Goal: Information Seeking & Learning: Check status

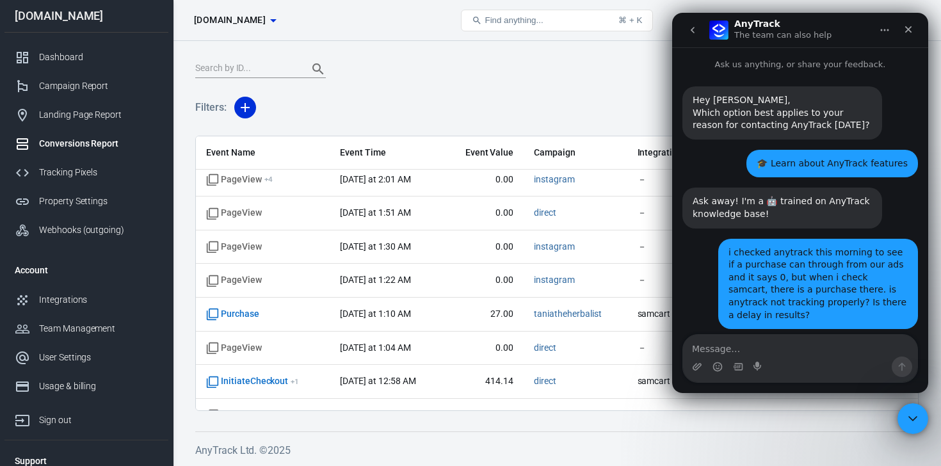
scroll to position [2, 0]
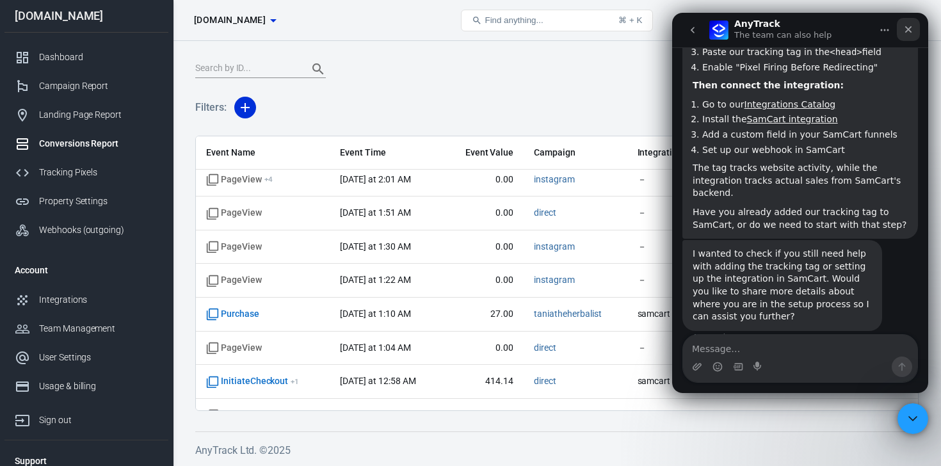
drag, startPoint x: 911, startPoint y: 30, endPoint x: 1573, endPoint y: 47, distance: 661.8
click at [911, 30] on icon "Close" at bounding box center [909, 29] width 10 height 10
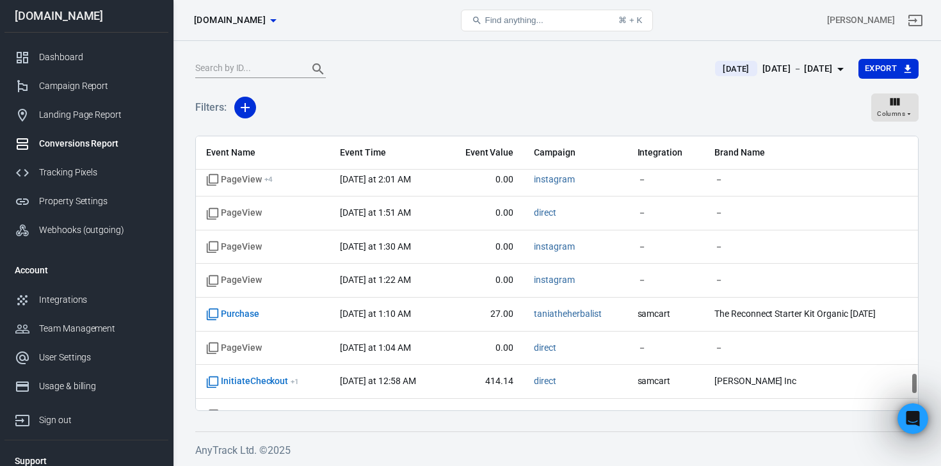
click at [70, 143] on div "Conversions Report" at bounding box center [98, 143] width 119 height 13
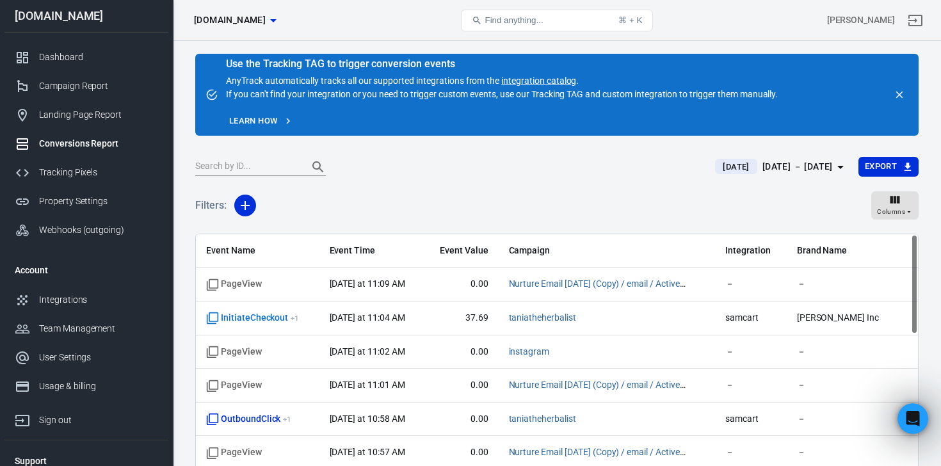
click at [209, 201] on h5 "Filters:" at bounding box center [210, 205] width 31 height 41
click at [247, 203] on icon "button" at bounding box center [245, 205] width 15 height 15
click at [259, 230] on icon at bounding box center [252, 232] width 15 height 15
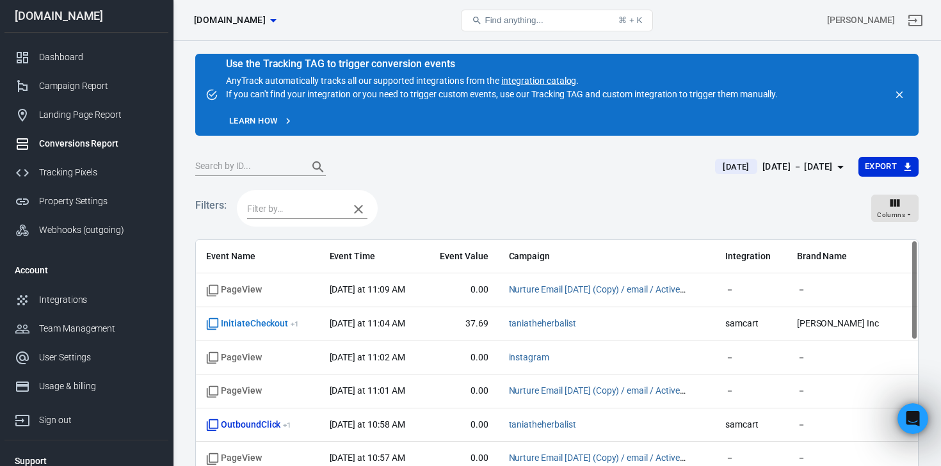
click at [332, 207] on input "text" at bounding box center [294, 209] width 95 height 16
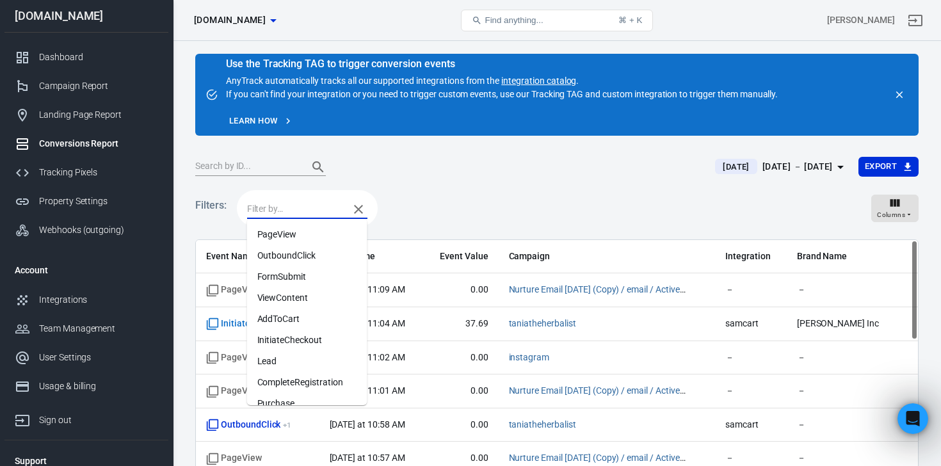
scroll to position [17, 0]
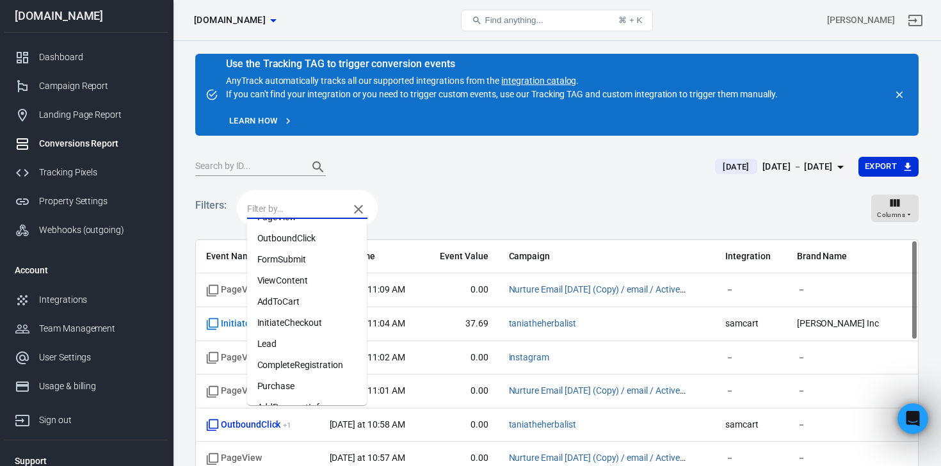
click at [288, 382] on li "Purchase" at bounding box center [307, 386] width 120 height 21
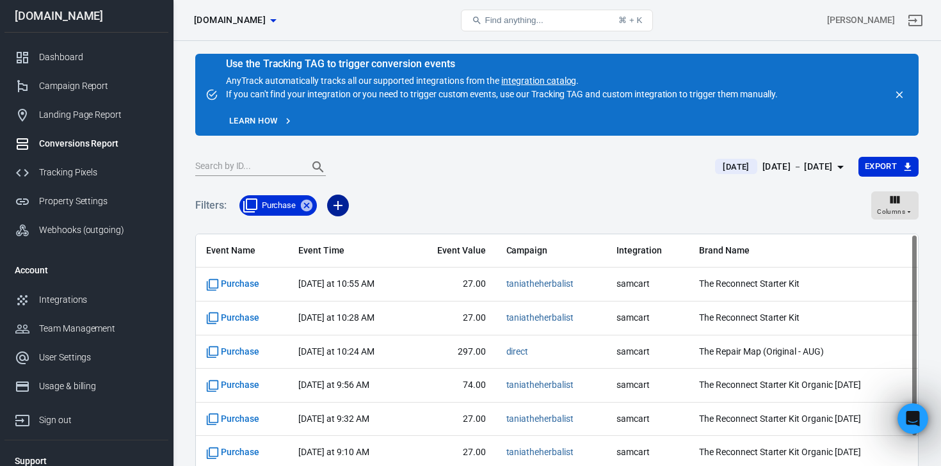
click at [345, 202] on icon "button" at bounding box center [337, 205] width 15 height 15
click at [367, 229] on li "Event Name" at bounding box center [370, 233] width 87 height 23
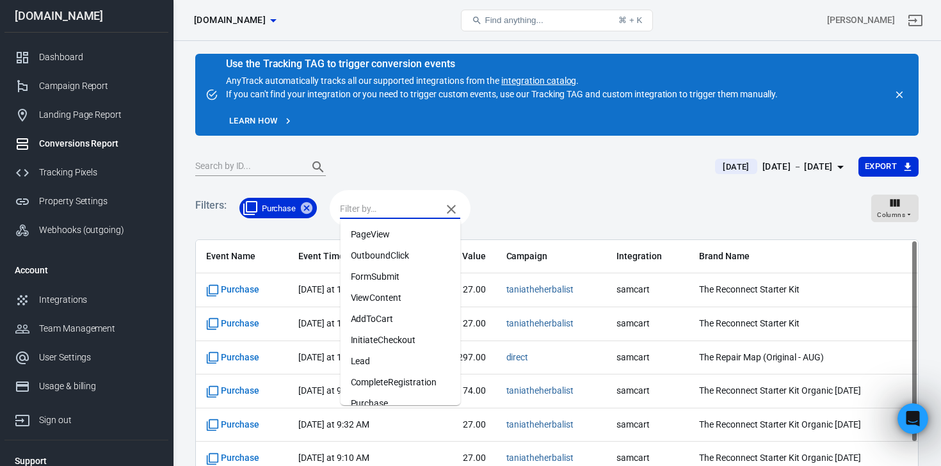
click at [371, 213] on input "text" at bounding box center [387, 209] width 95 height 16
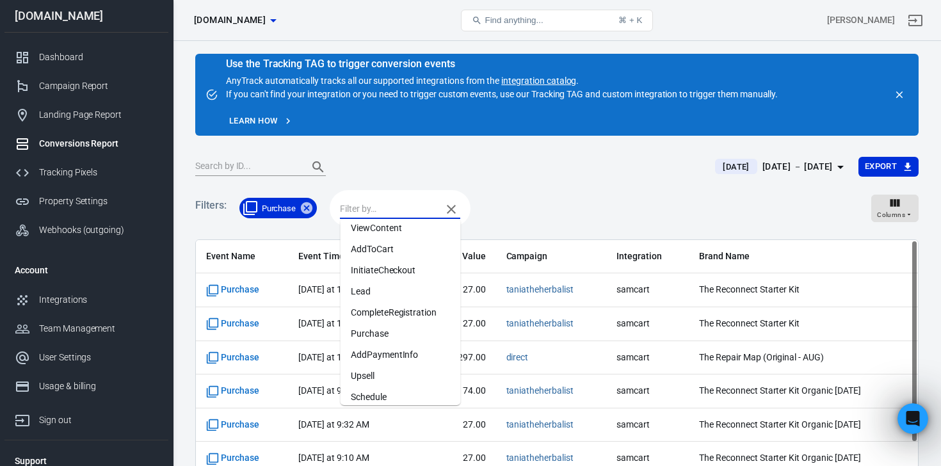
scroll to position [77, 0]
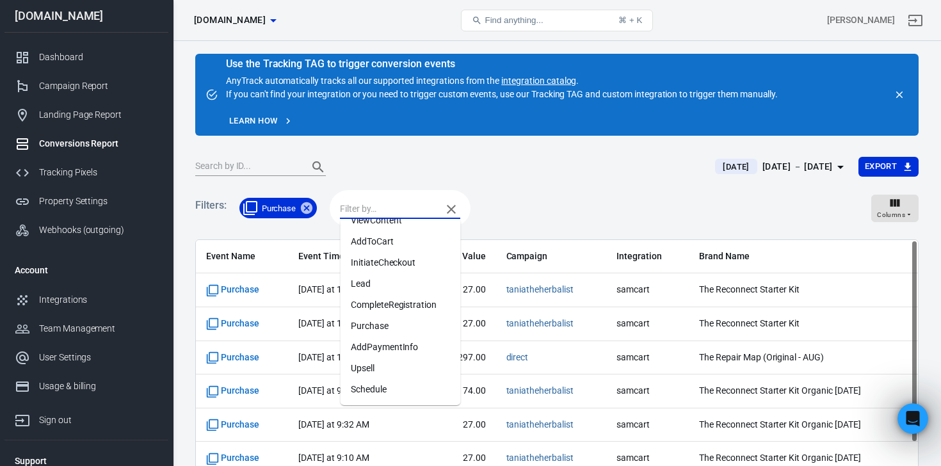
click at [449, 208] on icon "button" at bounding box center [451, 209] width 15 height 15
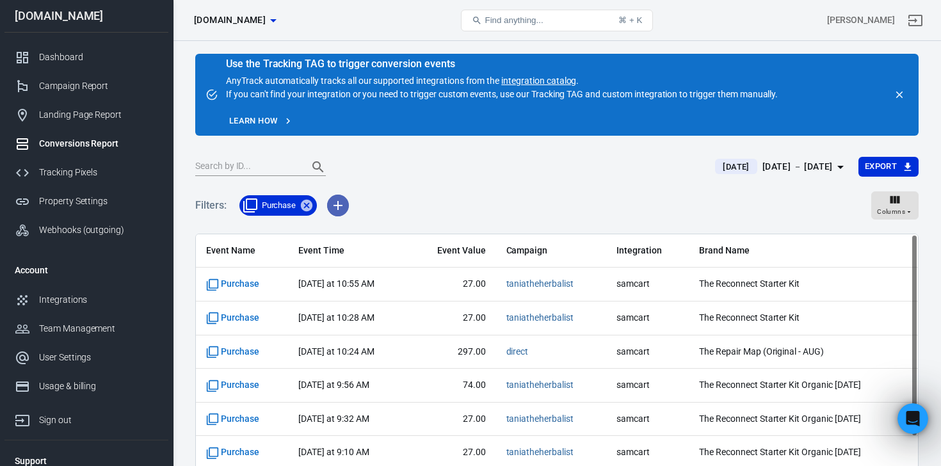
click at [336, 201] on icon "button" at bounding box center [337, 205] width 15 height 15
click at [348, 256] on icon at bounding box center [345, 256] width 15 height 15
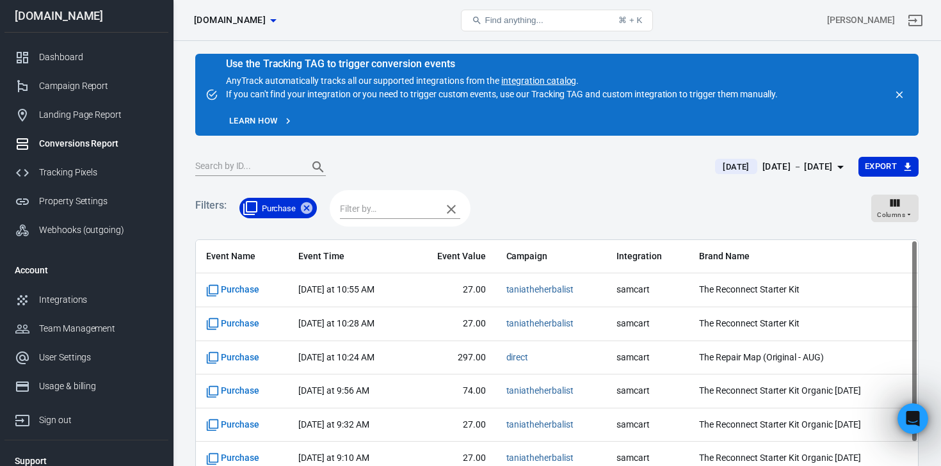
click at [393, 211] on input "text" at bounding box center [387, 209] width 95 height 16
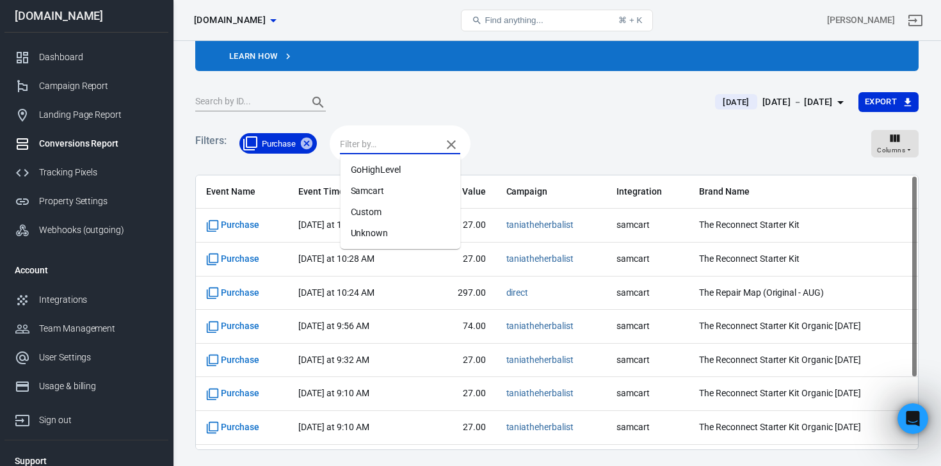
scroll to position [69, 0]
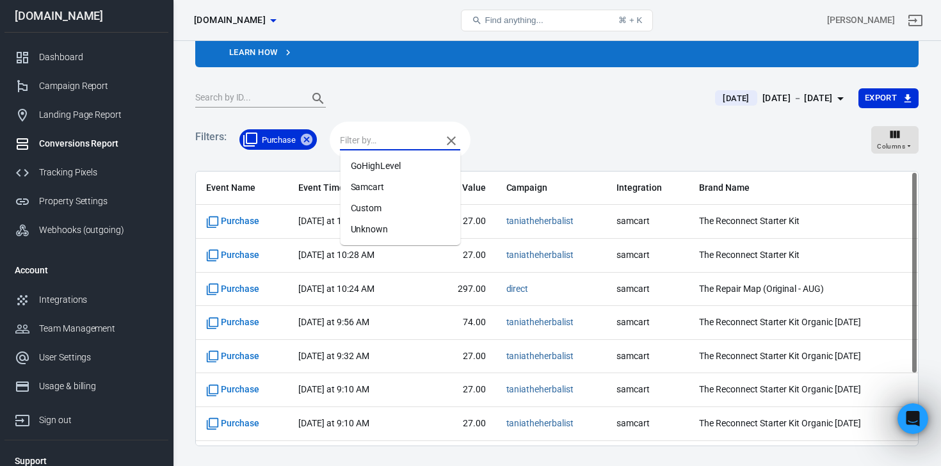
click at [505, 151] on div "Filters: Purchase Columns" at bounding box center [557, 145] width 724 height 52
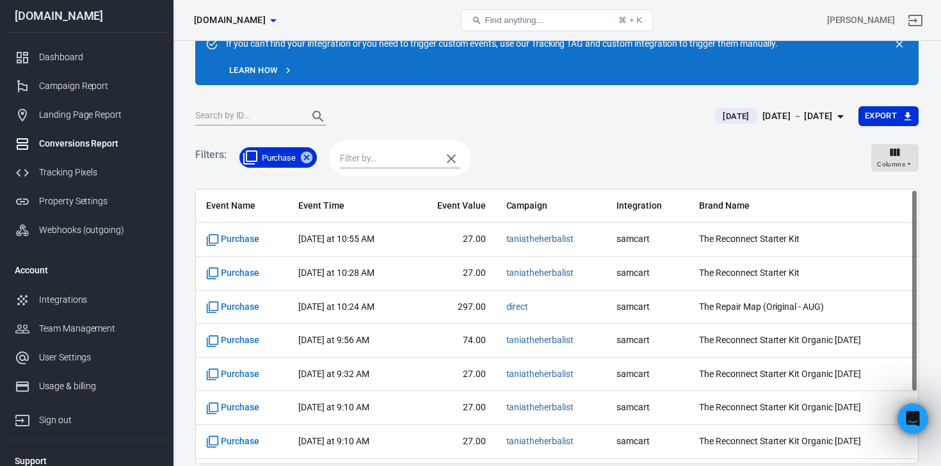
scroll to position [1663, 0]
click at [77, 142] on div "Conversions Report" at bounding box center [98, 143] width 119 height 13
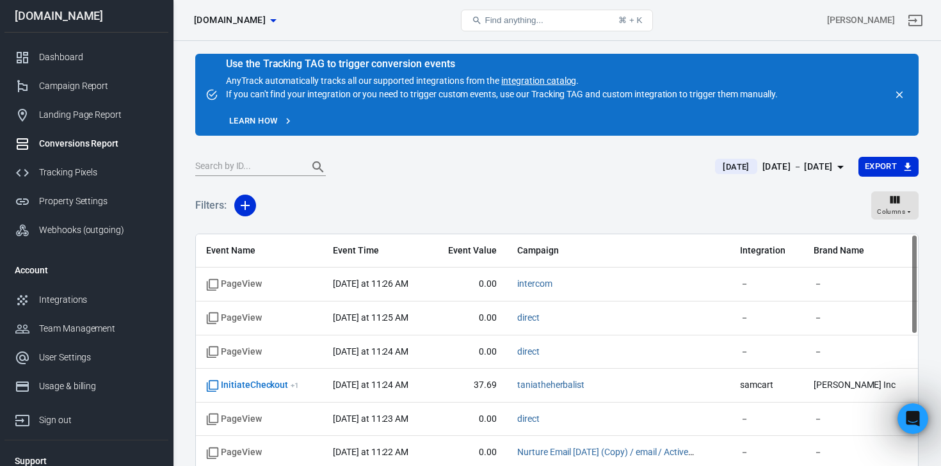
click at [187, 221] on div "Event Name Integration" at bounding box center [470, 233] width 941 height 466
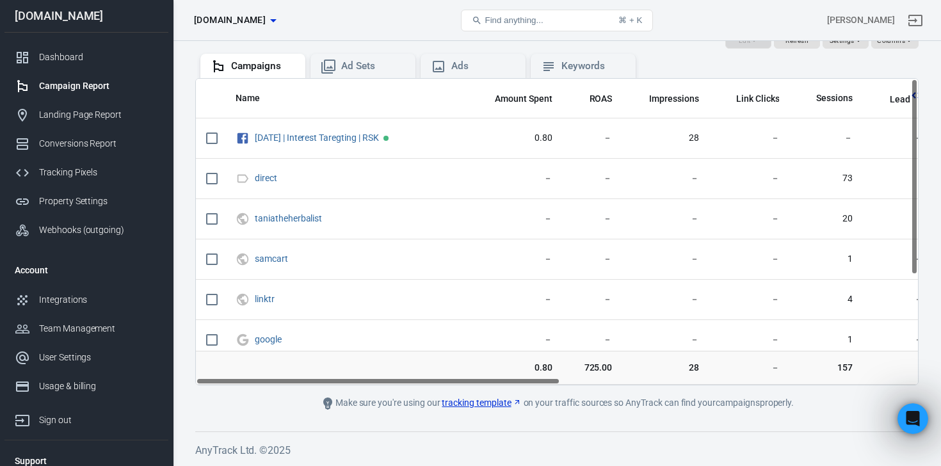
scroll to position [941, 0]
click at [97, 138] on div "Conversions Report" at bounding box center [98, 143] width 119 height 13
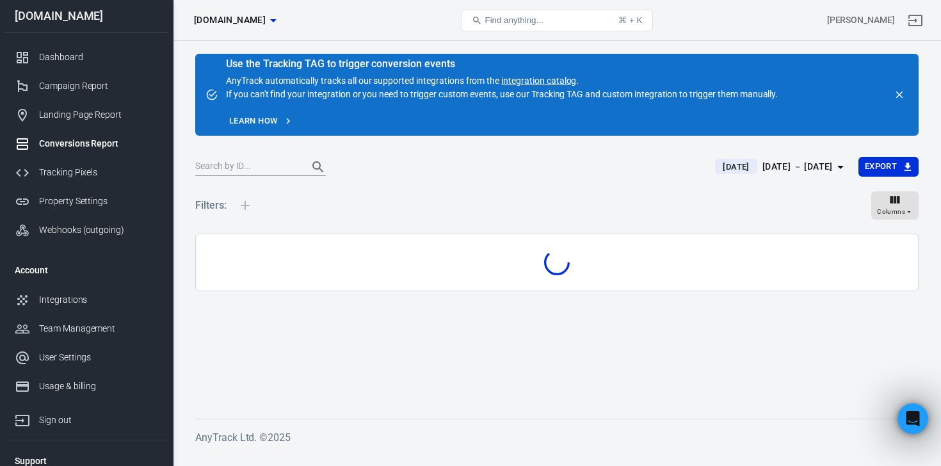
click at [96, 140] on div "Conversions Report" at bounding box center [98, 143] width 119 height 13
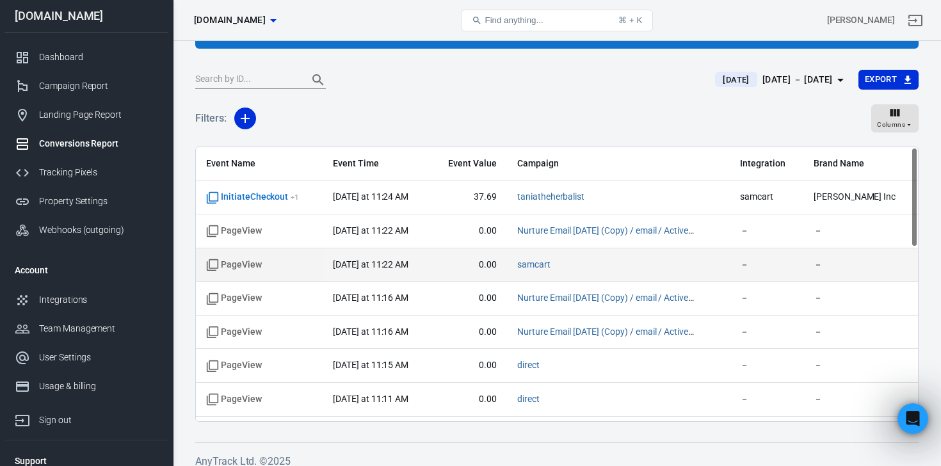
scroll to position [86, 0]
